Goal: Complete application form: Complete application form

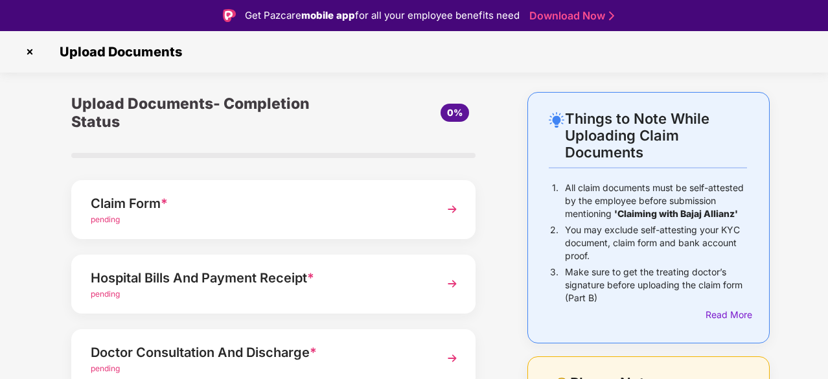
click at [210, 205] on div "Claim Form *" at bounding box center [258, 203] width 335 height 21
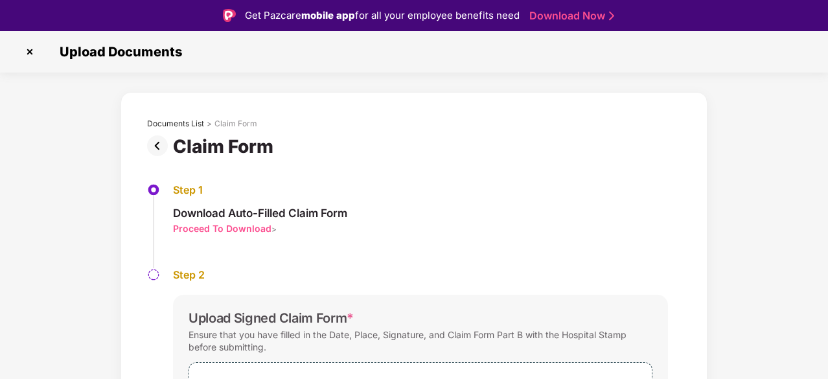
click at [214, 224] on div "Proceed To Download" at bounding box center [222, 228] width 99 height 12
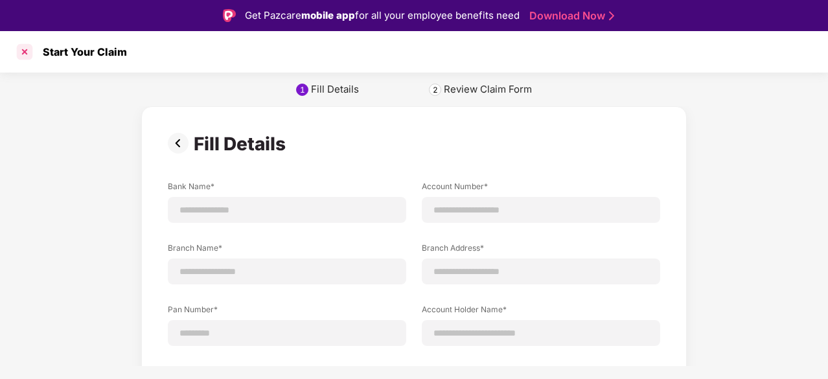
click at [16, 47] on div at bounding box center [24, 51] width 21 height 21
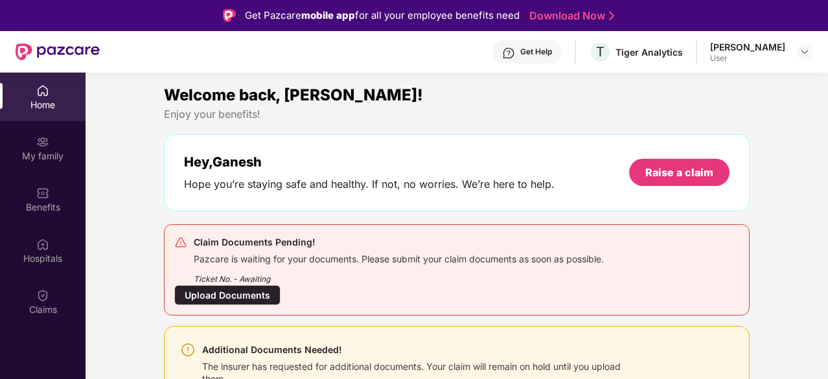
click at [226, 288] on div "Upload Documents" at bounding box center [227, 295] width 106 height 20
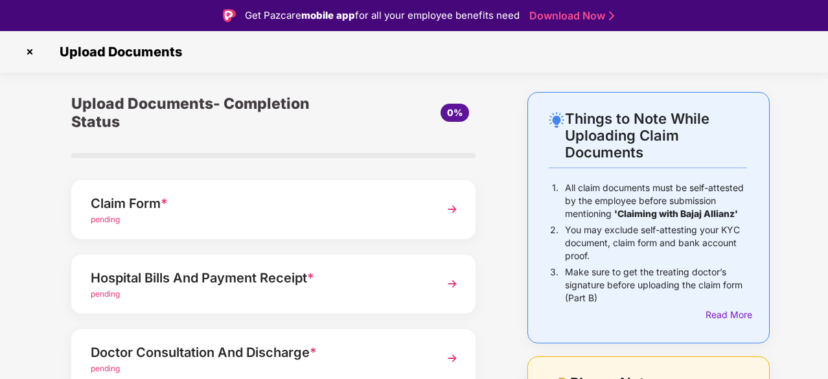
click at [186, 218] on div "pending" at bounding box center [258, 220] width 335 height 12
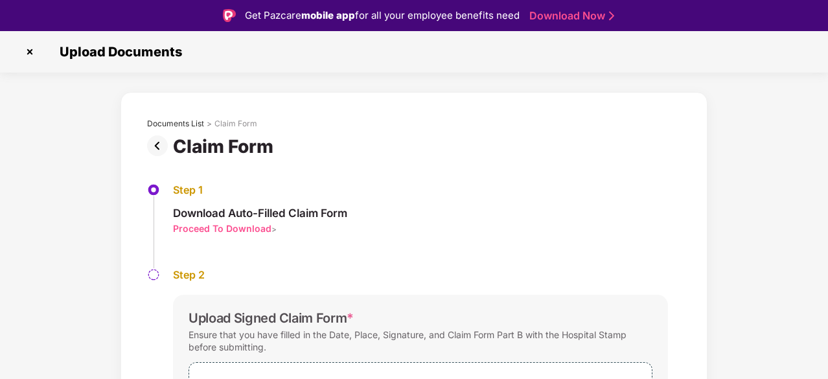
scroll to position [31, 0]
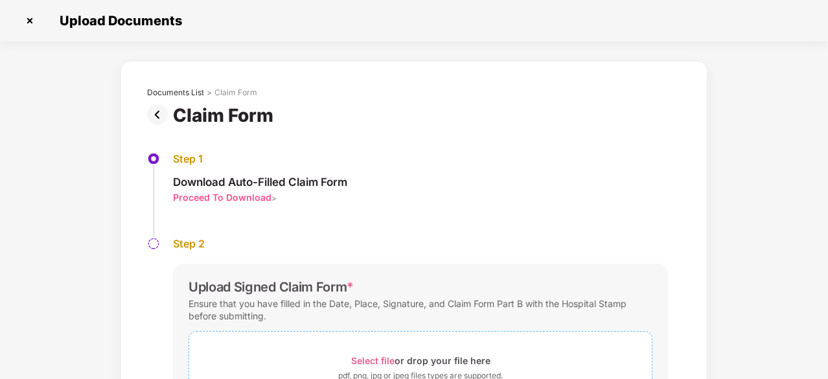
click at [411, 359] on div "Select file or drop your file here" at bounding box center [420, 360] width 139 height 17
click at [769, 156] on div "Documents List > Claim Form Claim Form Step 1 Download Auto-Filled Claim Form P…" at bounding box center [414, 335] width 828 height 548
drag, startPoint x: 826, startPoint y: 100, endPoint x: 821, endPoint y: 205, distance: 104.5
click at [821, 205] on div "Documents List > Claim Form Claim Form Step 1 Download Auto-Filled Claim Form P…" at bounding box center [414, 328] width 828 height 534
click at [774, 204] on div "Documents List > Claim Form Claim Form Step 1 Download Auto-Filled Claim Form P…" at bounding box center [414, 328] width 828 height 534
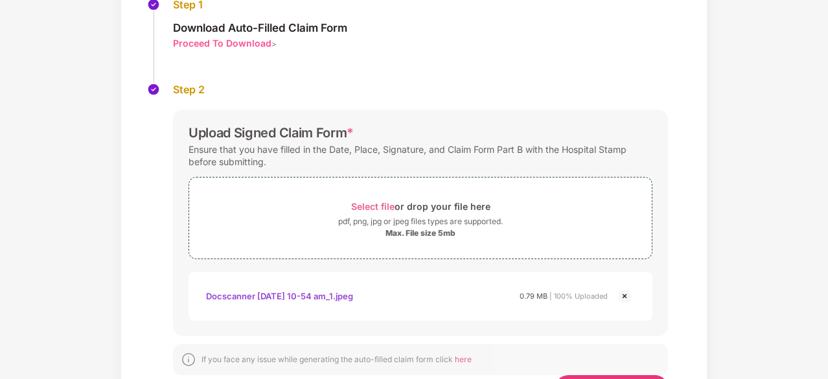
scroll to position [215, 0]
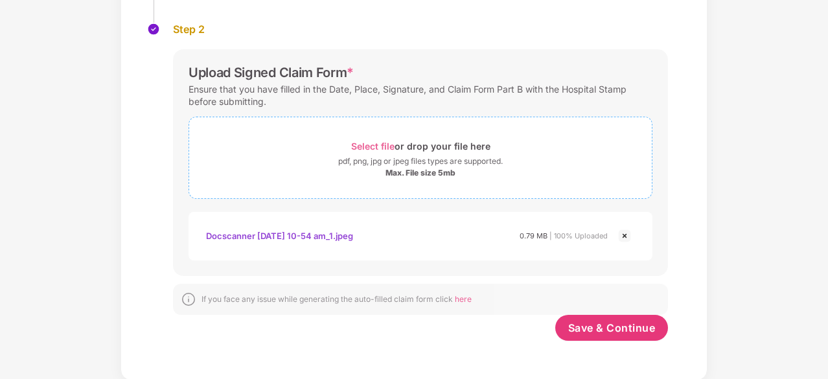
click at [482, 159] on div "pdf, png, jpg or jpeg files types are supported." at bounding box center [420, 161] width 165 height 13
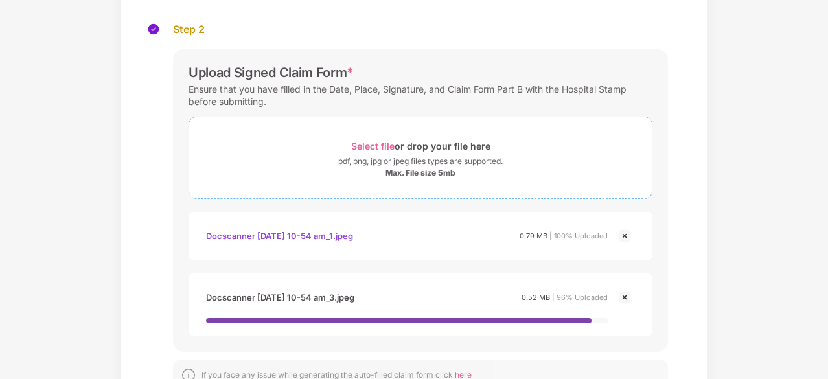
click at [441, 152] on div "Select file or drop your file here" at bounding box center [420, 145] width 139 height 17
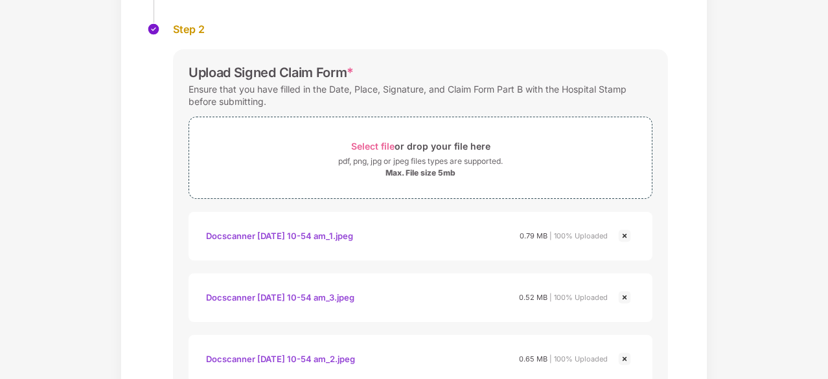
click at [583, 198] on div "Select file or drop your file here pdf, png, jpg or jpeg files types are suppor…" at bounding box center [421, 158] width 464 height 82
click at [760, 184] on div "Documents List > Claim Form Claim Form Step 1 Download Auto-Filled Claim Form P…" at bounding box center [414, 174] width 828 height 657
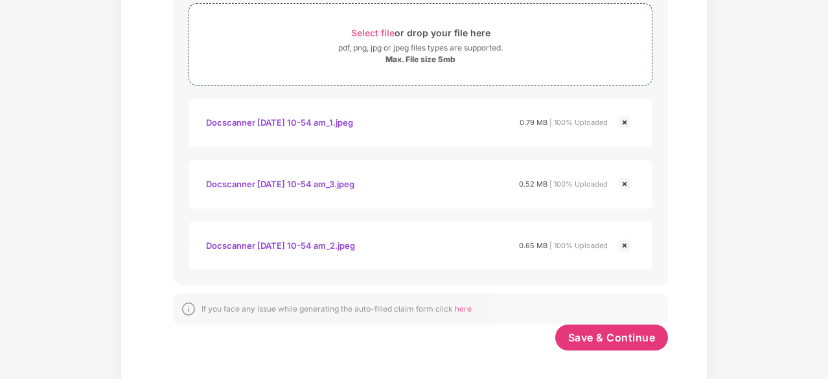
scroll to position [338, 0]
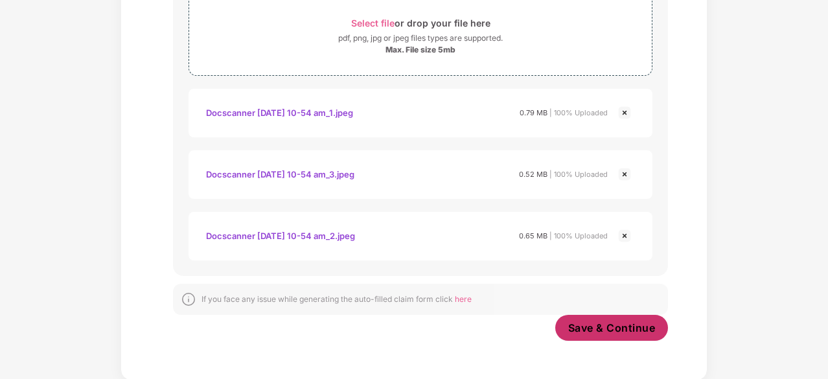
click at [592, 331] on span "Save & Continue" at bounding box center [611, 328] width 87 height 14
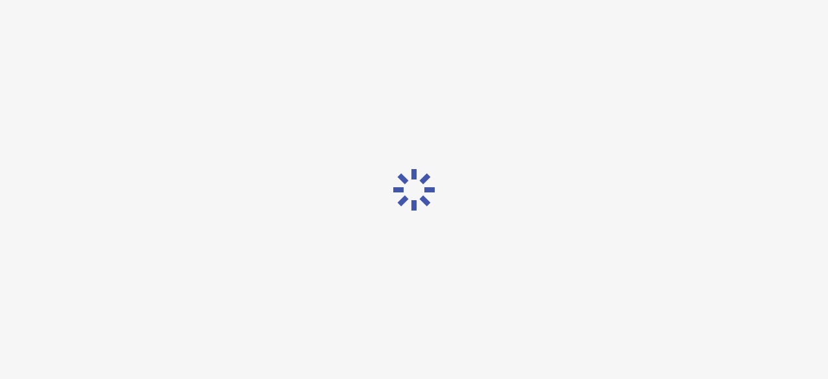
scroll to position [0, 0]
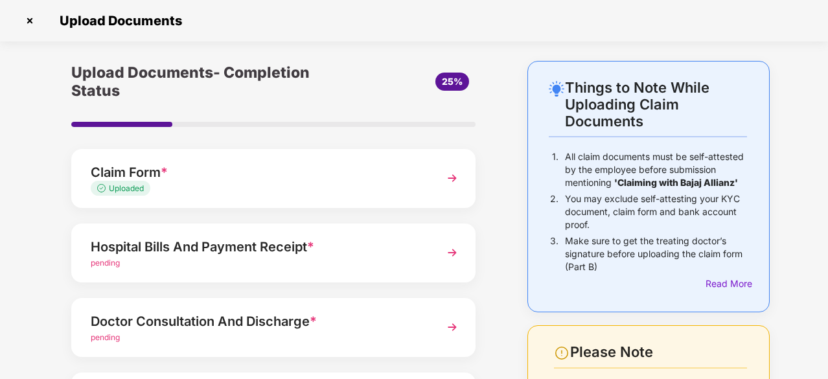
click at [150, 257] on div "pending" at bounding box center [258, 263] width 335 height 12
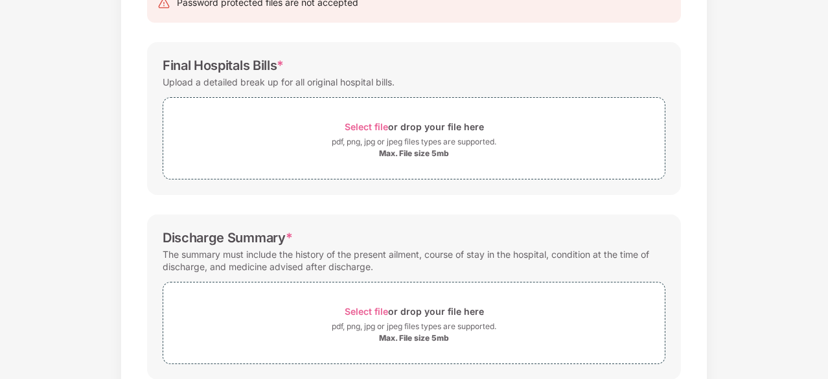
scroll to position [121, 0]
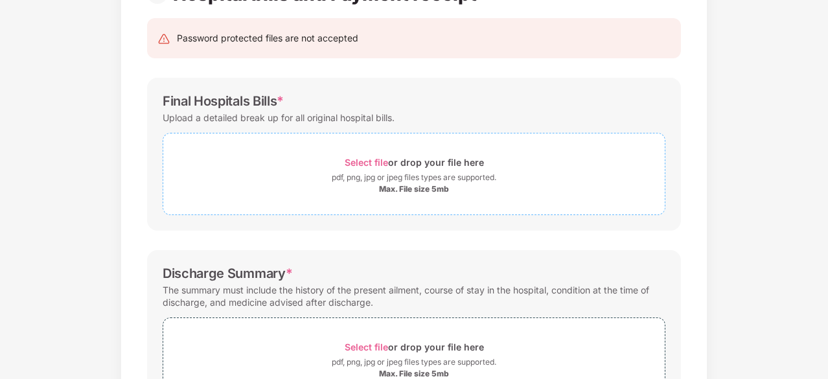
click at [427, 159] on div "Select file or drop your file here" at bounding box center [414, 162] width 139 height 17
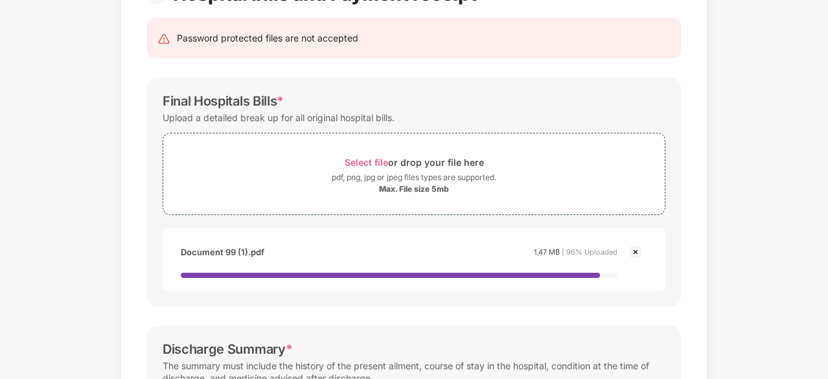
click at [762, 222] on div "Documents List > Hospital bills and Payment receipt Hospital bills and Payment …" at bounding box center [414, 341] width 828 height 802
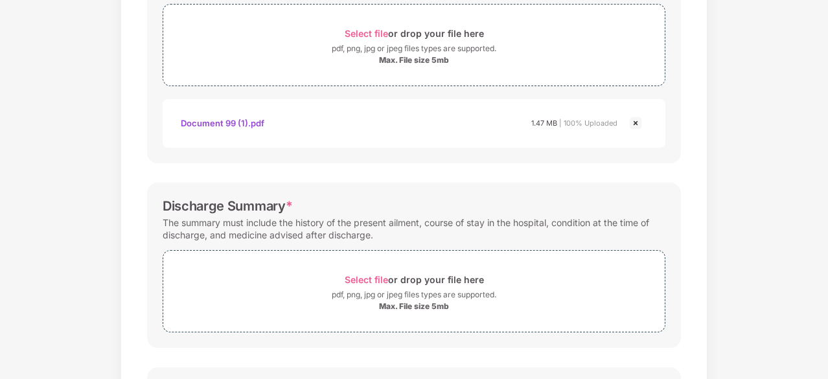
scroll to position [251, 0]
click at [422, 273] on div "Select file or drop your file here" at bounding box center [414, 278] width 139 height 17
click at [754, 202] on div "Documents List > Hospital bills and Payment receipt Hospital bills and Payment …" at bounding box center [414, 235] width 828 height 850
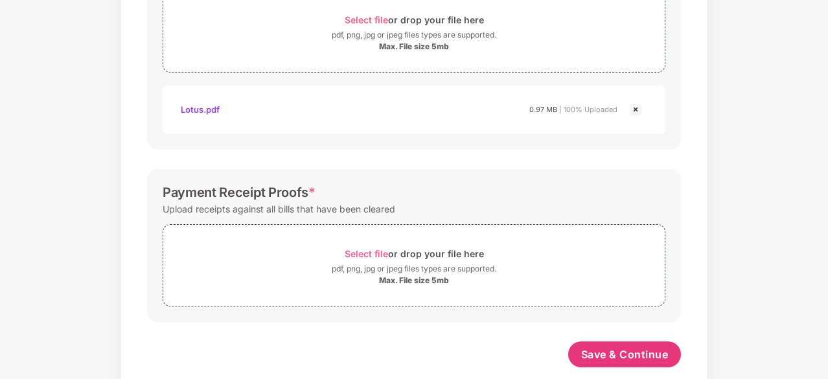
scroll to position [530, 0]
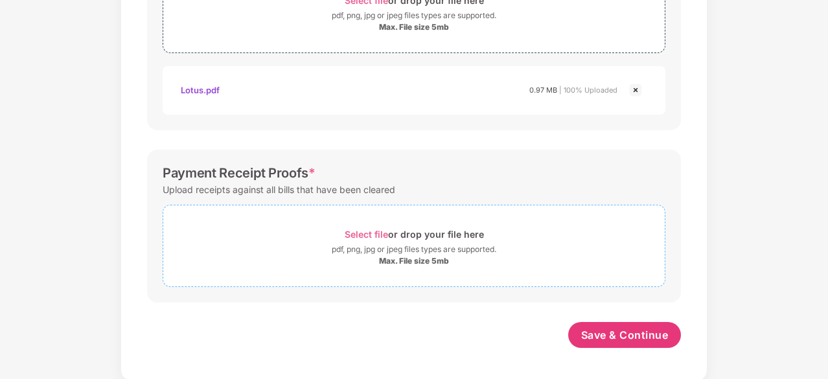
click at [428, 221] on span "Select file or drop your file here pdf, png, jpg or jpeg files types are suppor…" at bounding box center [414, 246] width 502 height 62
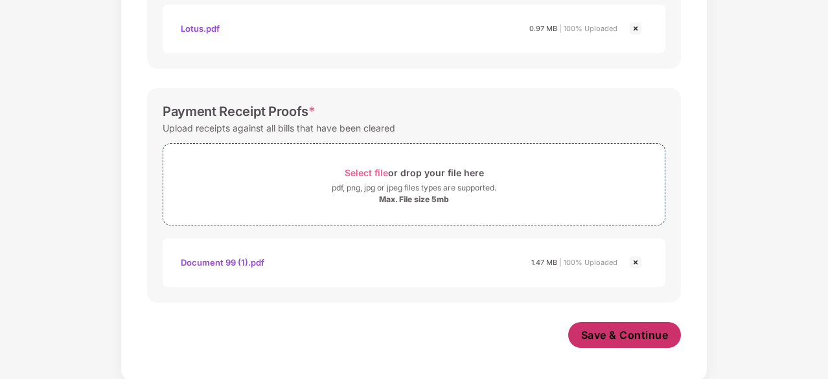
scroll to position [591, 0]
click at [628, 336] on span "Save & Continue" at bounding box center [624, 335] width 87 height 14
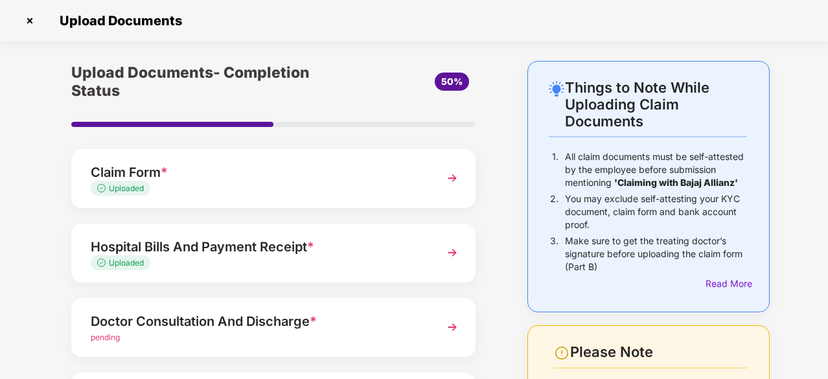
click at [496, 150] on div "Upload Documents- Completion Status 50% Claim Form * Uploaded Hospital Bills An…" at bounding box center [273, 326] width 469 height 530
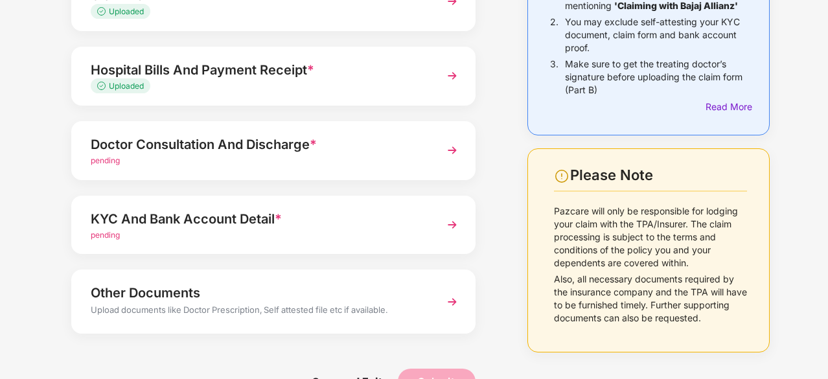
scroll to position [211, 0]
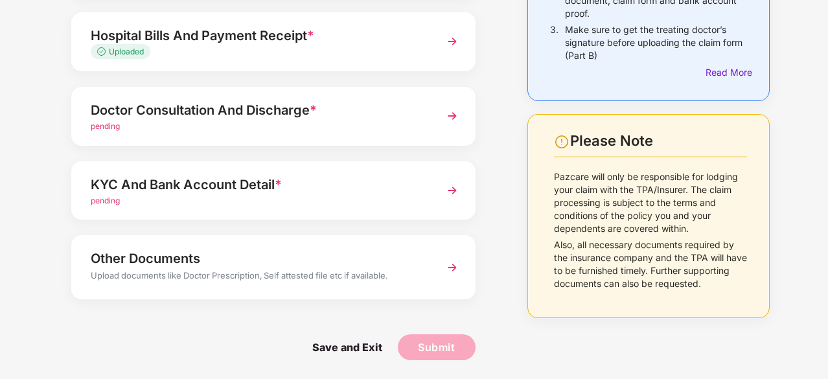
click at [296, 135] on div "Doctor Consultation And Discharge * pending" at bounding box center [273, 116] width 404 height 59
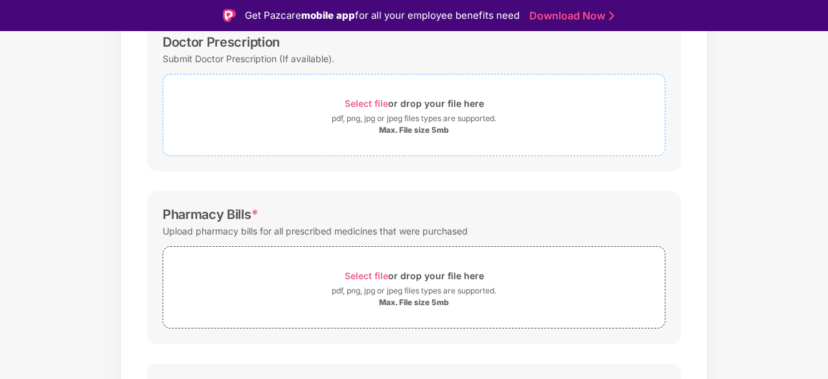
click at [371, 113] on div "pdf, png, jpg or jpeg files types are supported." at bounding box center [414, 118] width 165 height 13
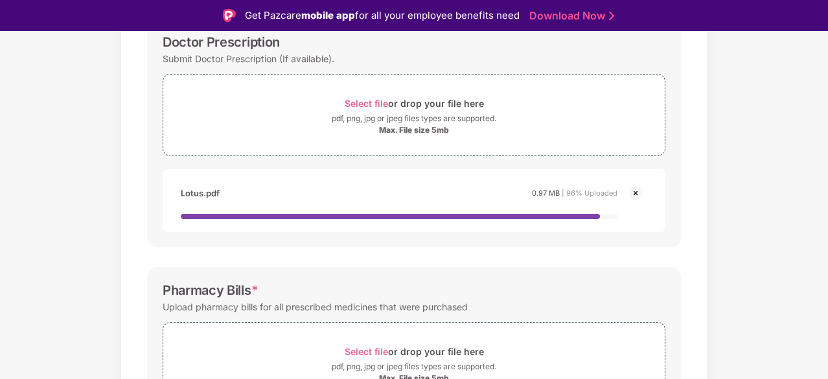
click at [747, 204] on div "Documents List > Doctor consultation and discharge summary Doctor consultation …" at bounding box center [414, 282] width 828 height 802
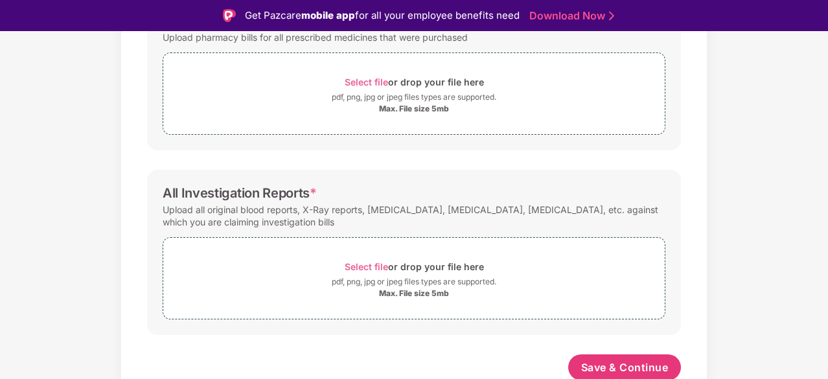
scroll to position [467, 0]
click at [377, 80] on span "Select file" at bounding box center [366, 81] width 43 height 11
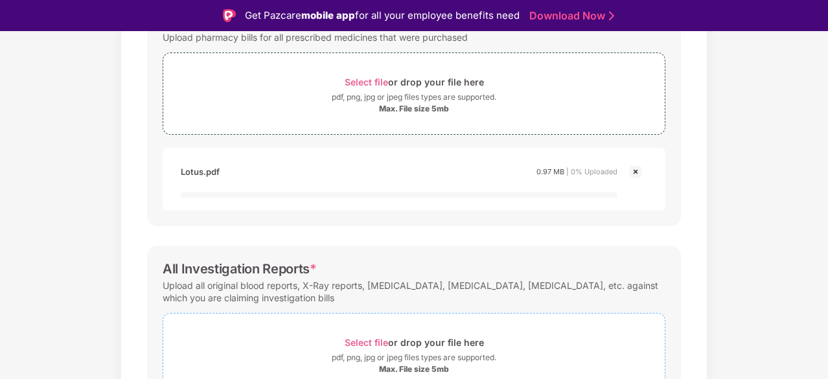
click at [384, 366] on div "Max. File size 5mb" at bounding box center [414, 369] width 70 height 10
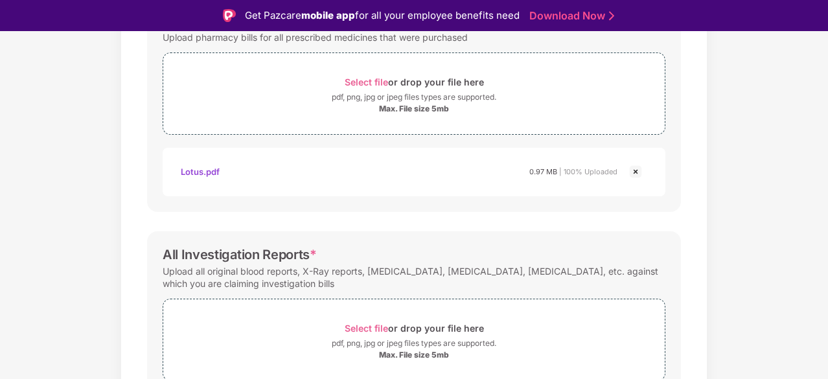
click at [695, 235] on div "Password protected files are not accepted Doctor Prescription Submit Doctor Pre…" at bounding box center [414, 117] width 573 height 853
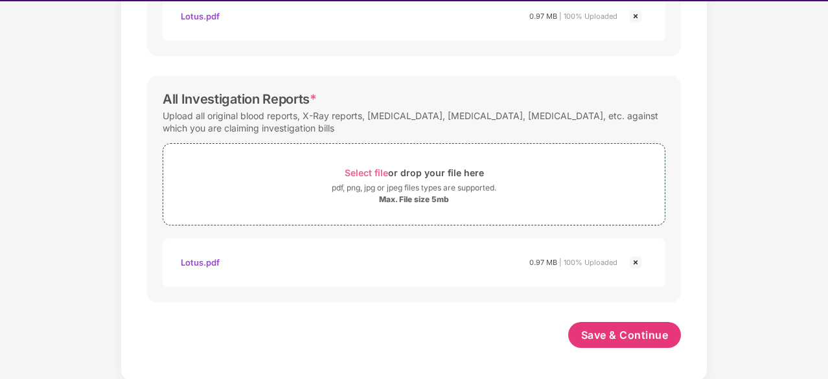
scroll to position [591, 0]
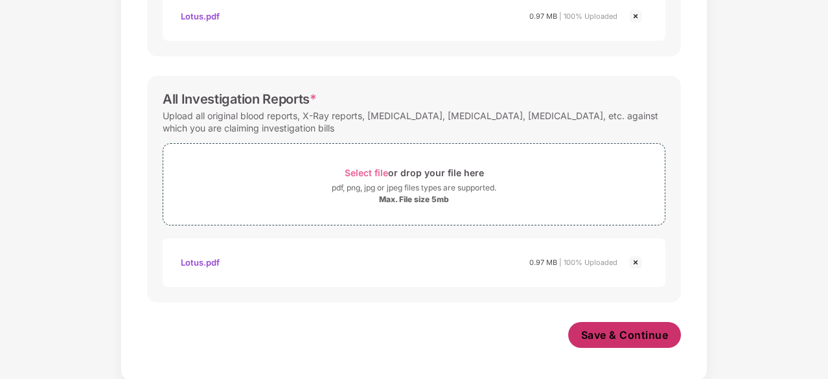
click at [627, 332] on span "Save & Continue" at bounding box center [624, 335] width 87 height 14
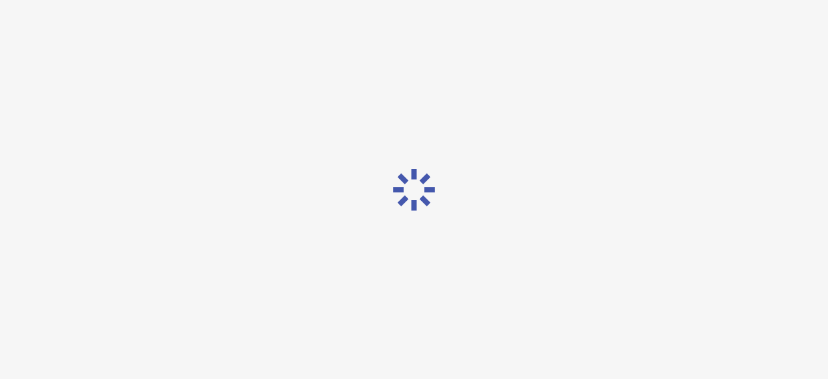
scroll to position [0, 0]
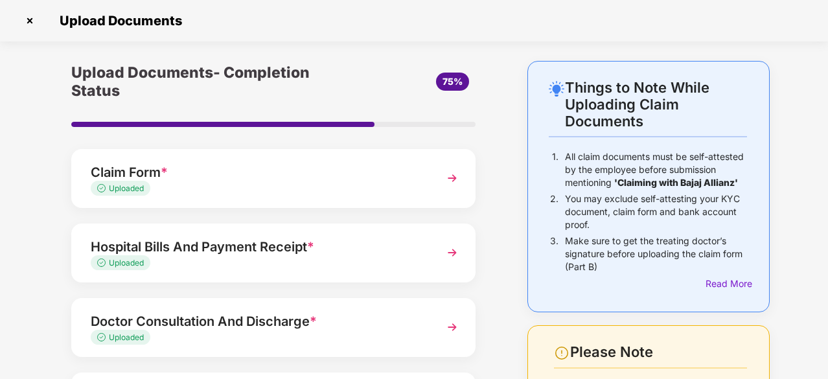
click at [799, 126] on div "Things to Note While Uploading Claim Documents 1. All claim documents must be s…" at bounding box center [414, 326] width 828 height 530
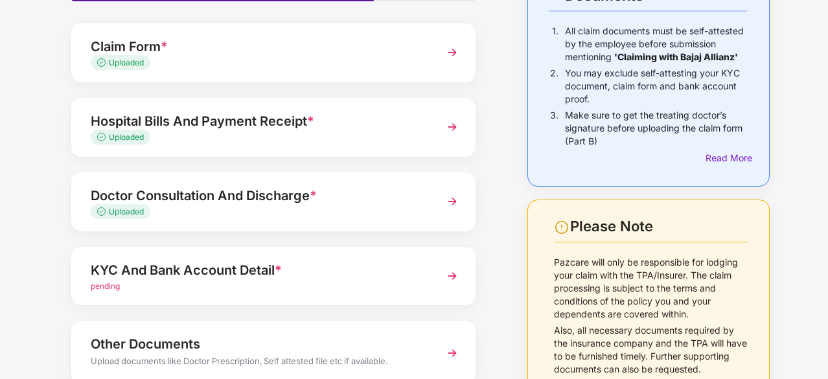
scroll to position [211, 0]
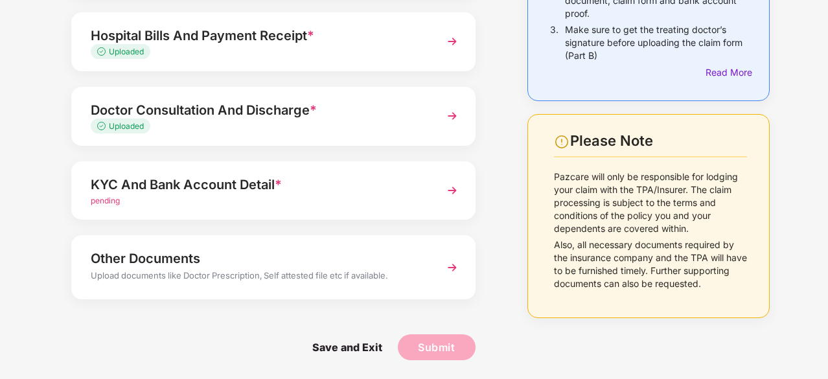
click at [264, 266] on div "Other Documents" at bounding box center [258, 258] width 335 height 21
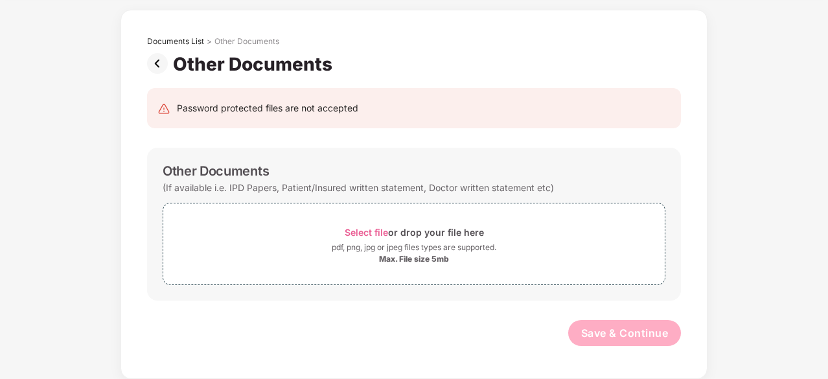
scroll to position [50, 0]
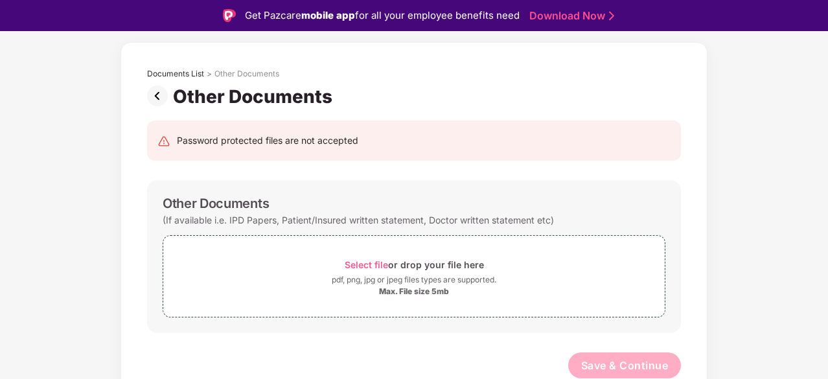
click at [756, 275] on div "Documents List > Other Documents Other Documents Password protected files are n…" at bounding box center [414, 226] width 828 height 369
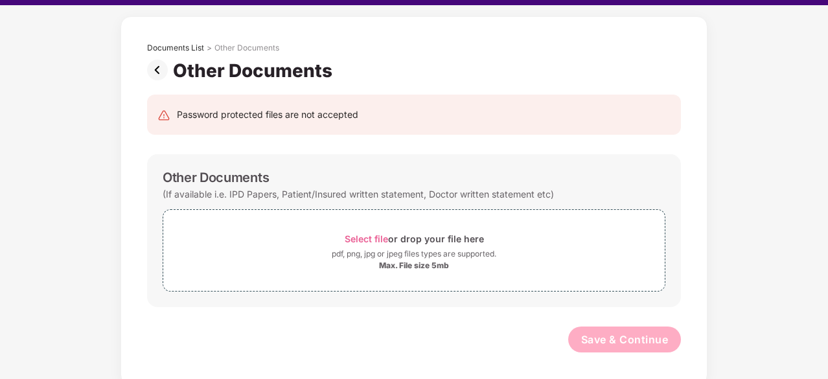
scroll to position [31, 0]
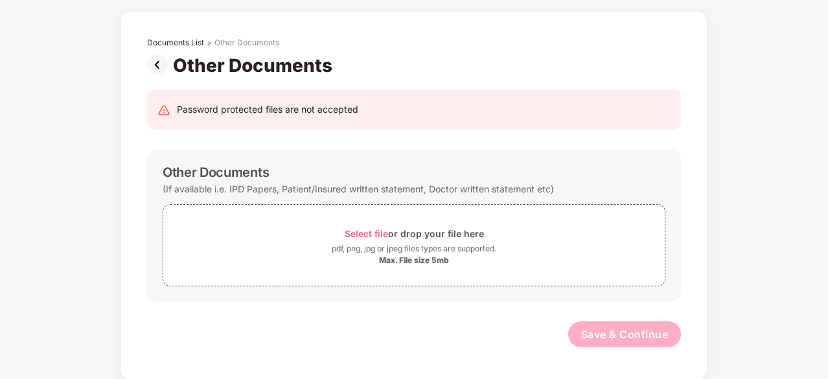
click at [152, 61] on img at bounding box center [160, 64] width 26 height 21
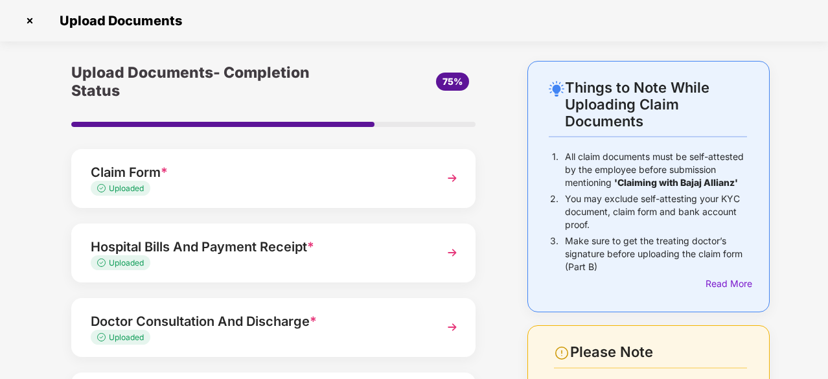
click at [500, 234] on div "Upload Documents- Completion Status 75% Claim Form * Uploaded Hospital Bills An…" at bounding box center [273, 326] width 469 height 530
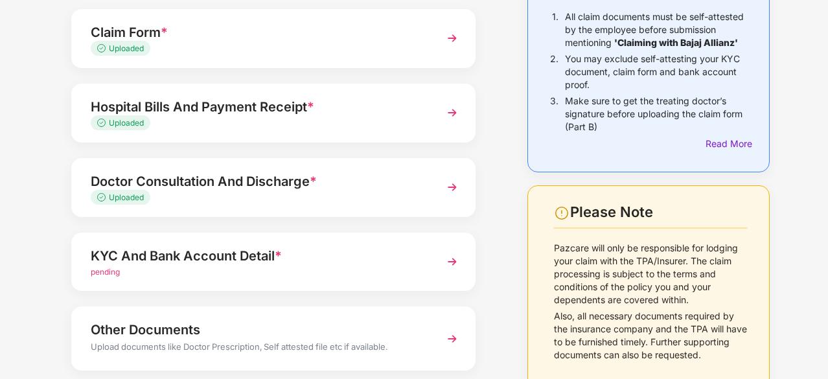
scroll to position [211, 0]
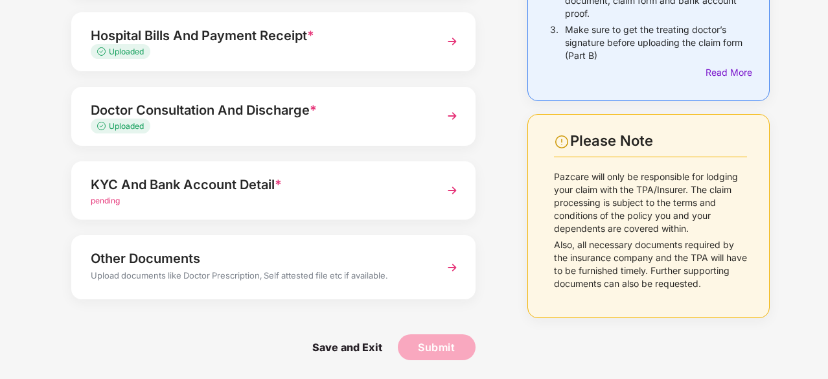
click at [190, 176] on div "KYC And Bank Account Detail *" at bounding box center [258, 184] width 335 height 21
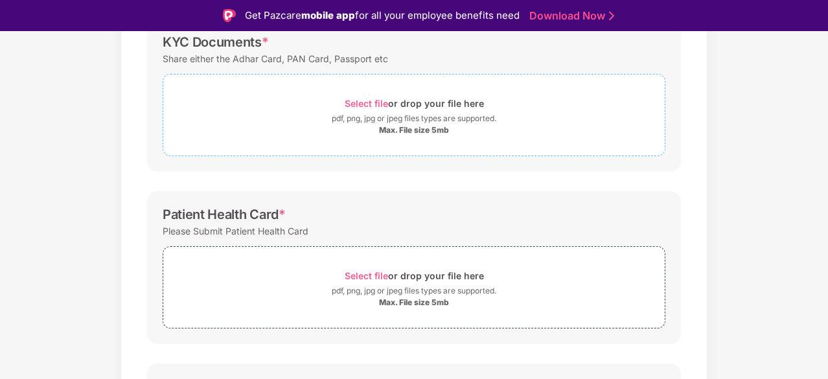
click at [390, 95] on div "Select file or drop your file here" at bounding box center [414, 103] width 139 height 17
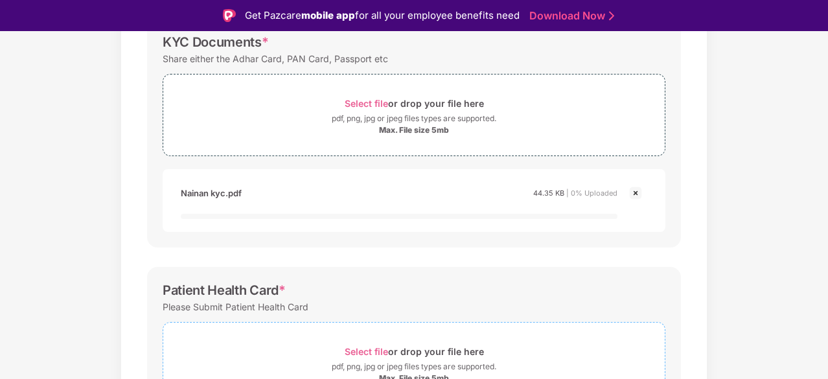
click at [384, 338] on span "Select file or drop your file here pdf, png, jpg or jpeg files types are suppor…" at bounding box center [414, 363] width 502 height 62
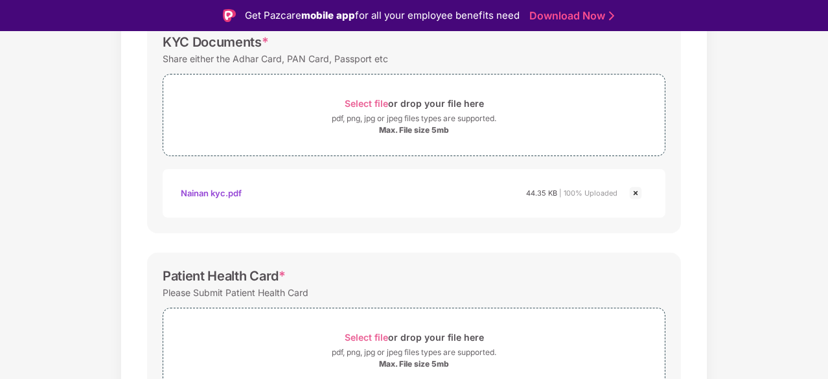
click at [791, 229] on div "Documents List > KYC and Bank Account Detail KYC and Bank Account Detail Passwo…" at bounding box center [414, 307] width 828 height 852
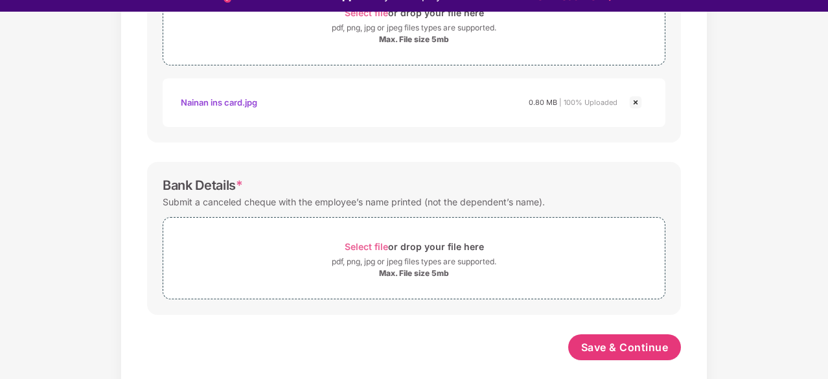
scroll to position [517, 0]
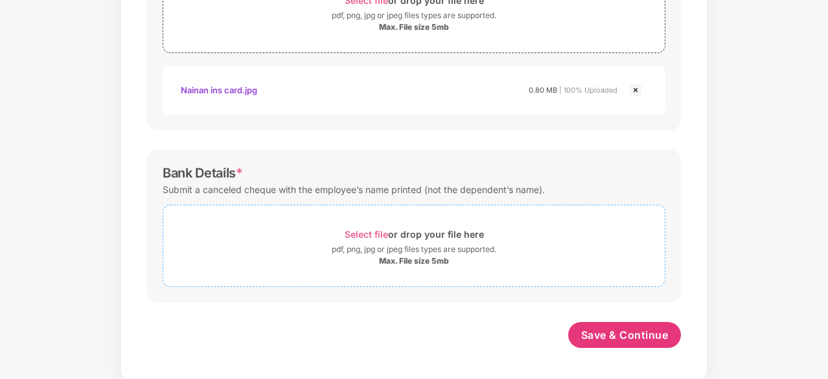
click at [377, 233] on span "Select file" at bounding box center [366, 234] width 43 height 11
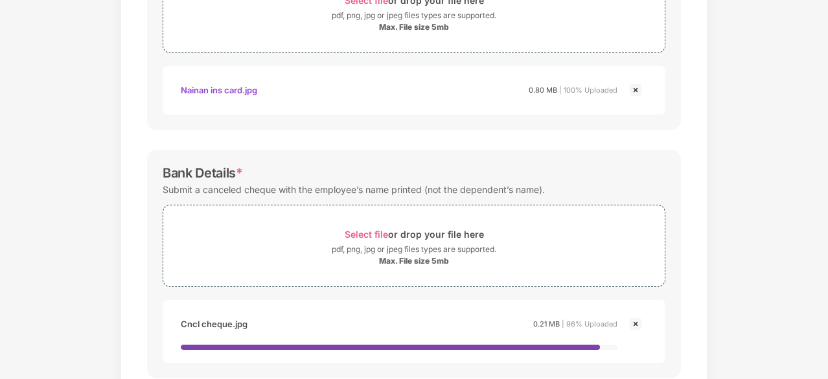
click at [728, 215] on div "Documents List > KYC and Bank Account Detail KYC and Bank Account Detail Passwo…" at bounding box center [414, 0] width 828 height 913
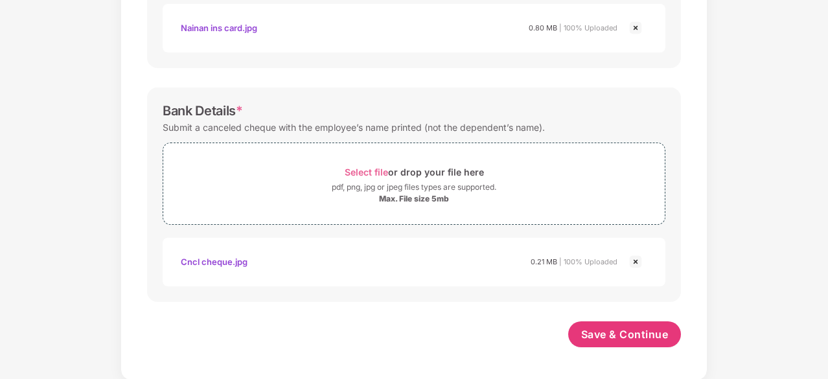
scroll to position [579, 0]
click at [617, 342] on button "Save & Continue" at bounding box center [624, 335] width 113 height 26
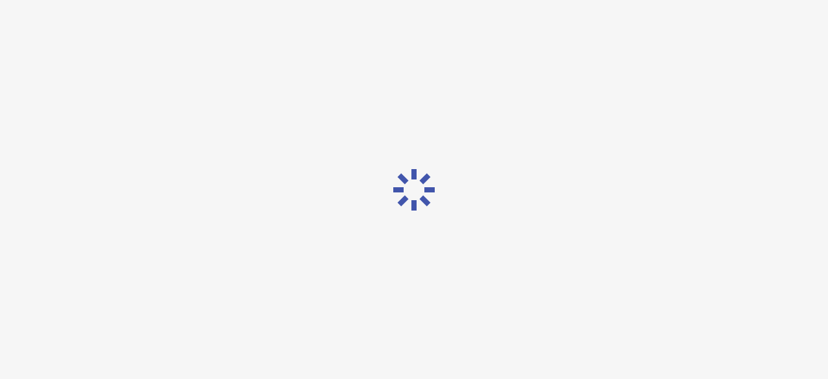
scroll to position [0, 0]
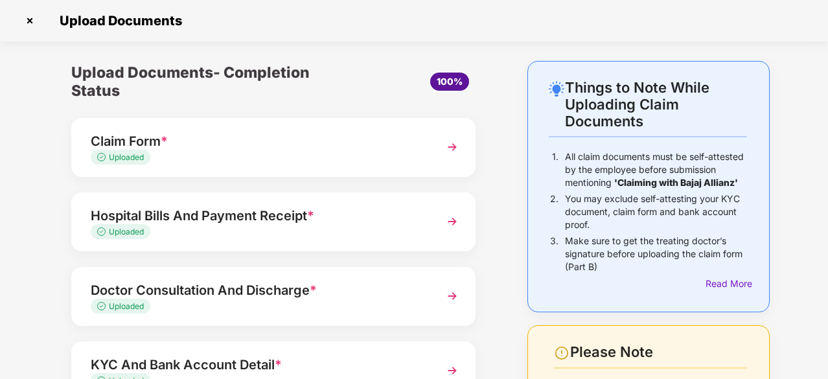
click at [503, 174] on div "Upload Documents- Completion Status 100% Claim Form * Uploaded Hospital Bills A…" at bounding box center [273, 310] width 469 height 499
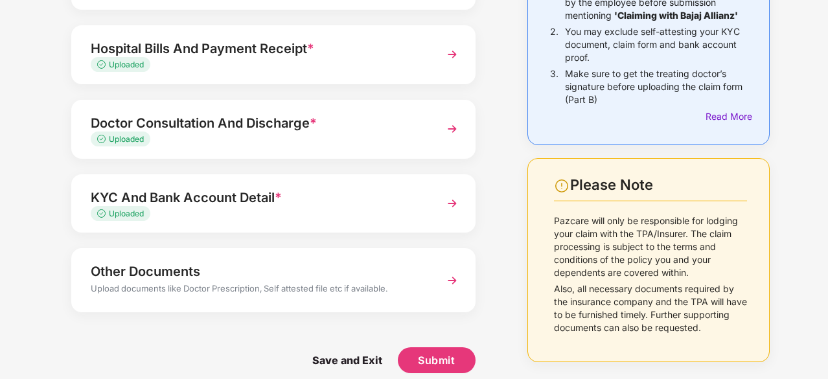
scroll to position [180, 0]
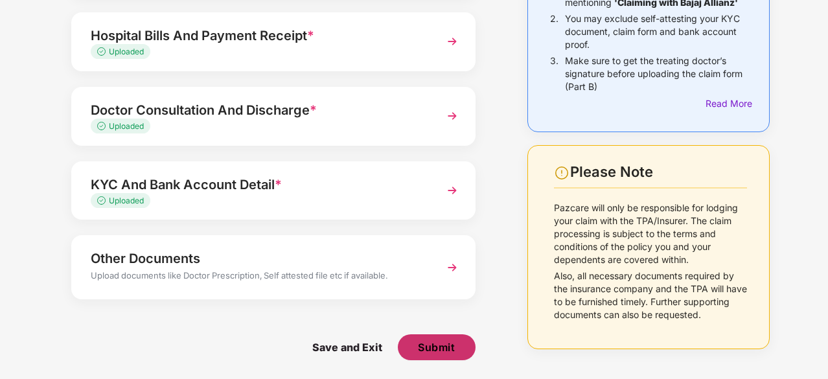
click at [441, 347] on span "Submit" at bounding box center [436, 347] width 37 height 14
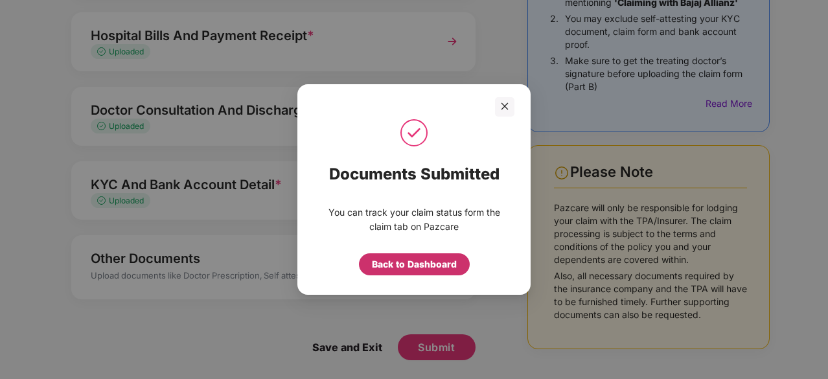
click at [419, 264] on div "Back to Dashboard" at bounding box center [414, 264] width 85 height 14
